Goal: Information Seeking & Learning: Learn about a topic

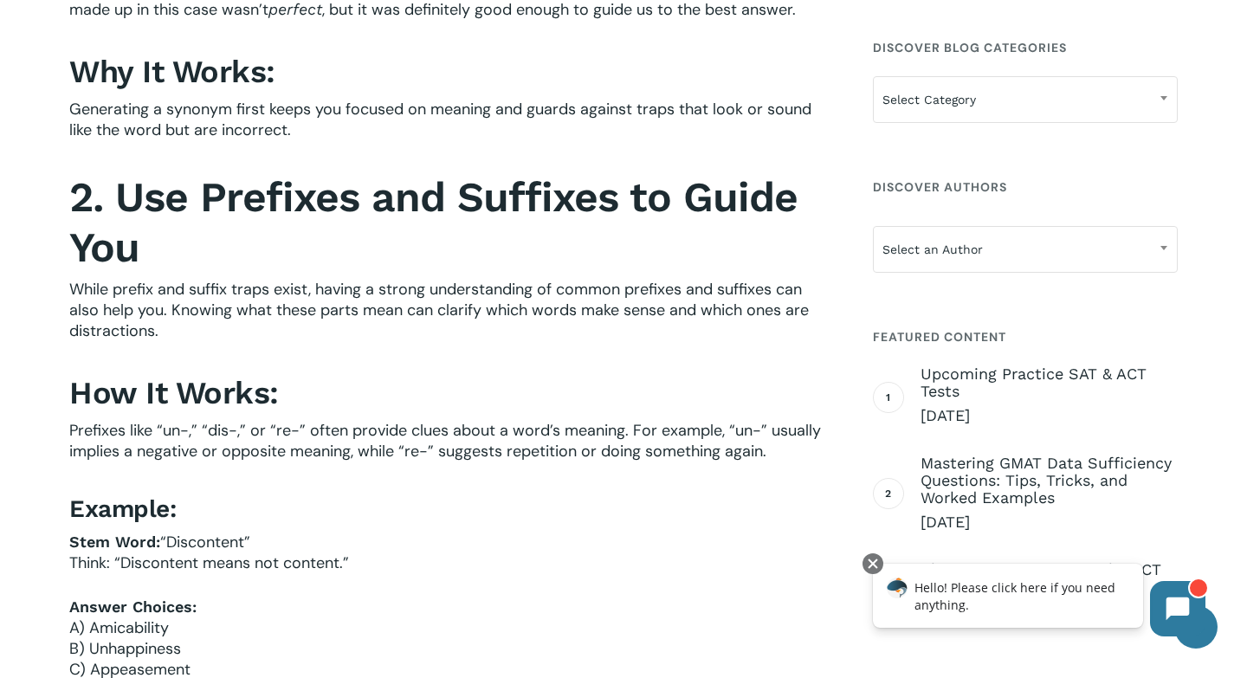
scroll to position [1282, 0]
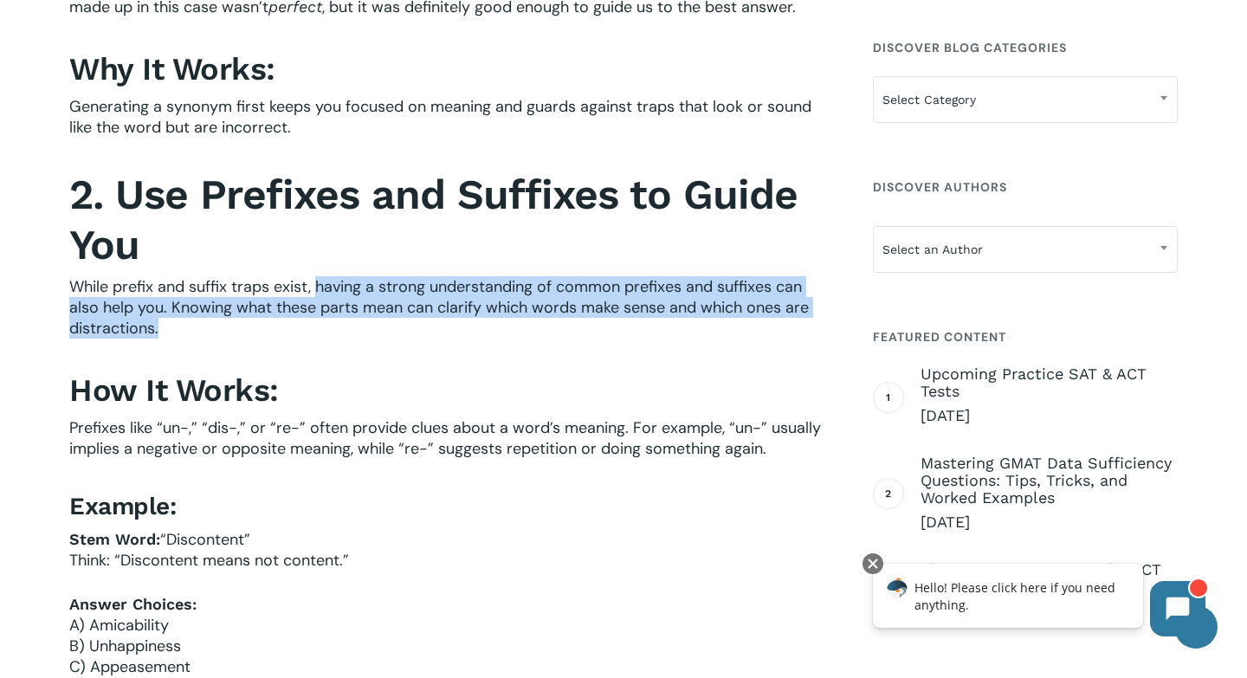
drag, startPoint x: 315, startPoint y: 287, endPoint x: 318, endPoint y: 324, distance: 36.5
click at [318, 324] on p "While prefix and suffix traps exist, having a strong understanding of common pr…" at bounding box center [448, 319] width 758 height 86
copy span "having a strong understanding of common prefixes and suffixes can also help you…"
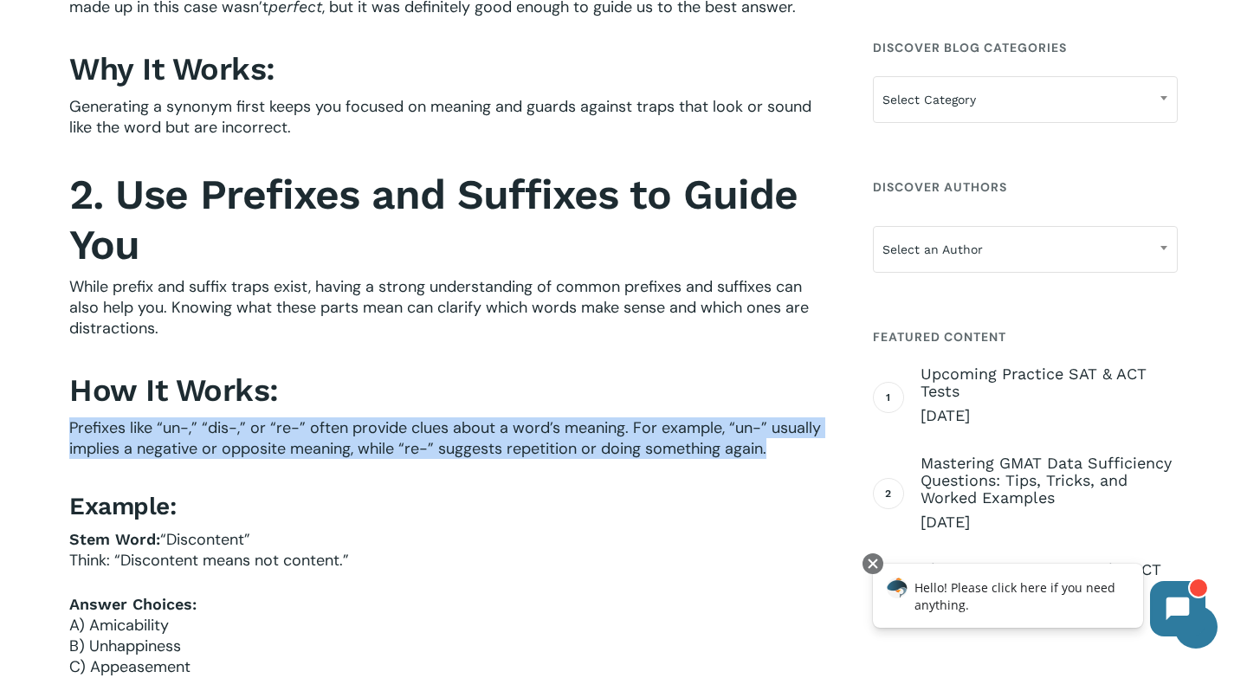
drag, startPoint x: 70, startPoint y: 422, endPoint x: 616, endPoint y: 462, distance: 547.0
click at [616, 462] on p "Prefixes like “un-,” “dis-,” or “re-” often provide clues about a word’s meanin…" at bounding box center [448, 449] width 758 height 65
copy span "Prefixes like “un-,” “dis-,” or “re-” often provide clues about a word’s meanin…"
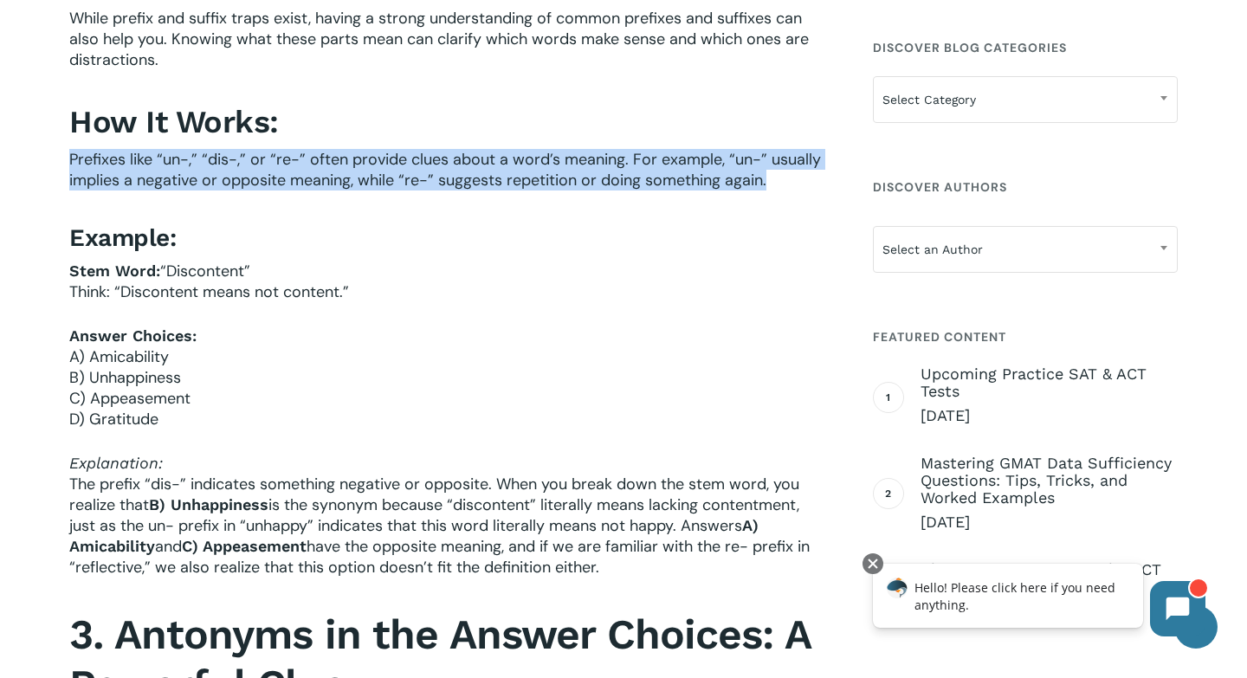
scroll to position [1566, 0]
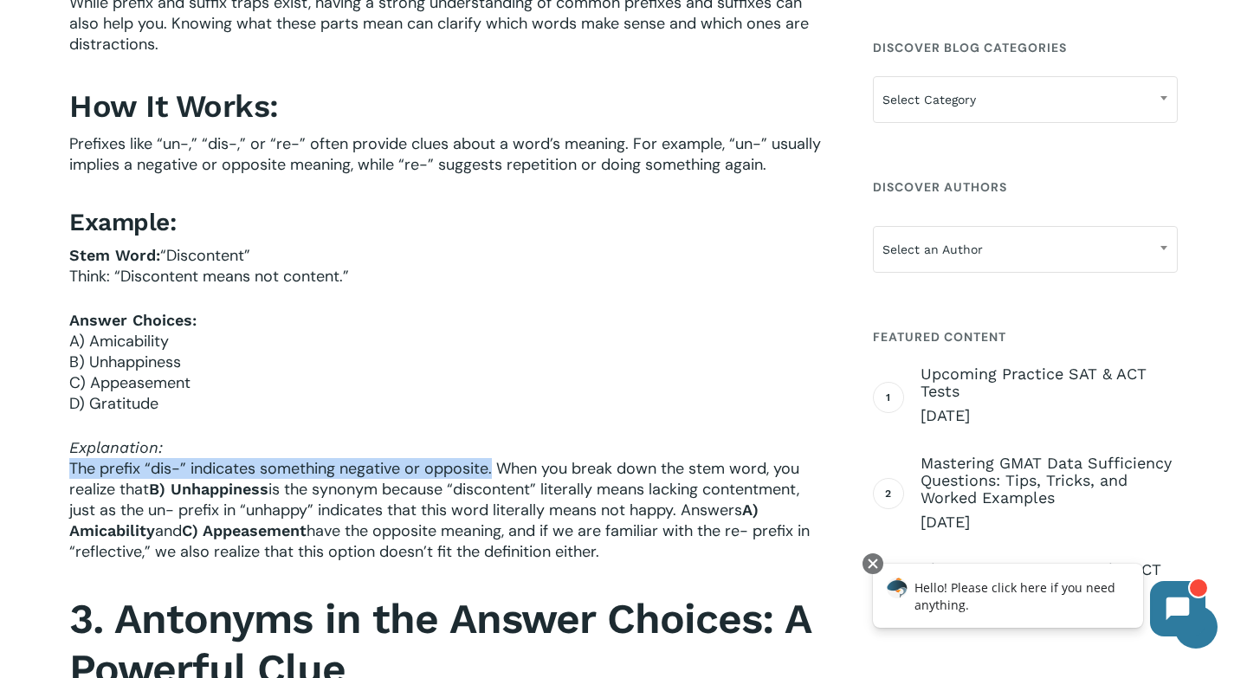
drag, startPoint x: 73, startPoint y: 471, endPoint x: 491, endPoint y: 473, distance: 418.2
click at [491, 473] on span "The prefix “dis-” indicates something negative or opposite. When you break down…" at bounding box center [434, 479] width 730 height 42
copy span "The prefix “dis-” indicates something negative or opposite."
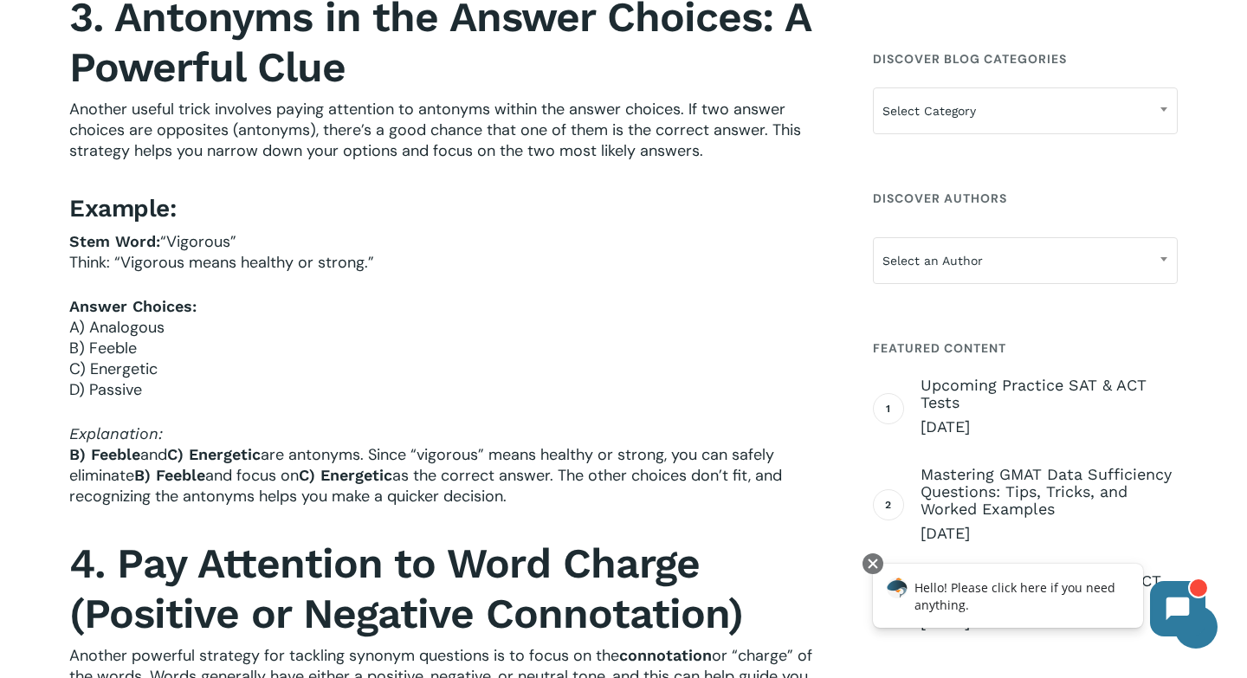
scroll to position [2159, 0]
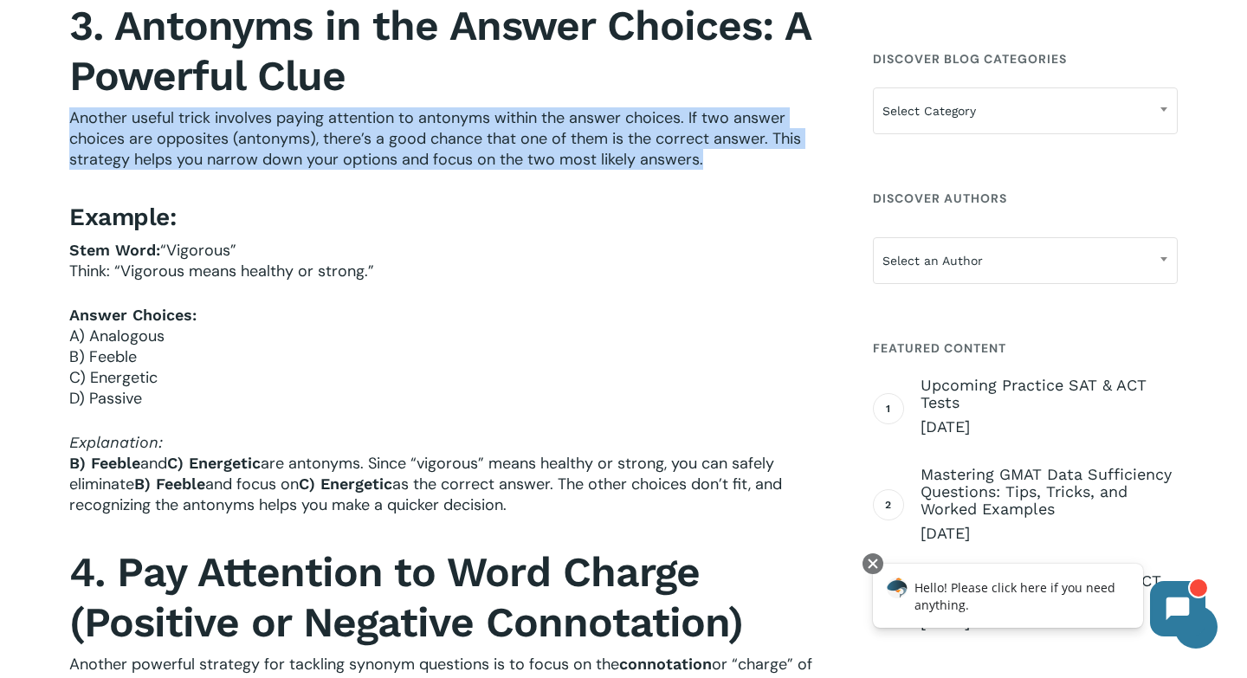
drag, startPoint x: 71, startPoint y: 119, endPoint x: 78, endPoint y: 180, distance: 61.0
click at [78, 180] on p "Another useful trick involves paying attention to antonyms within the answer ch…" at bounding box center [448, 150] width 758 height 86
copy span "Another useful trick involves paying attention to antonyms within the answer ch…"
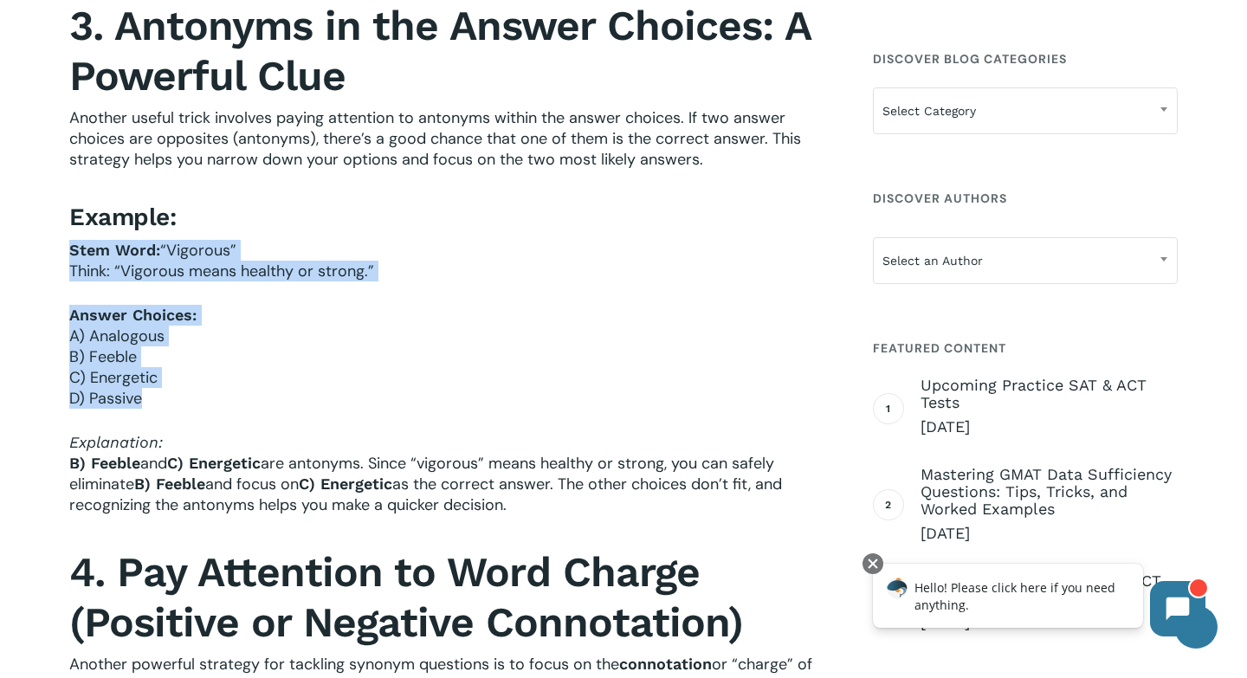
drag, startPoint x: 68, startPoint y: 248, endPoint x: 152, endPoint y: 406, distance: 179.3
click at [152, 408] on div "In last week’s post, ISEE, SSAT, and HSPT Synonym Questions: Avoiding Traps , w…" at bounding box center [448, 204] width 774 height 3569
copy div "Stem Word: “Vigorous” Think: “Vigorous means healthy or strong.” Answer Choices…"
